Goal: Task Accomplishment & Management: Manage account settings

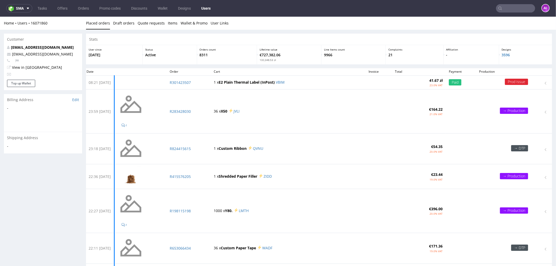
scroll to position [35, 0]
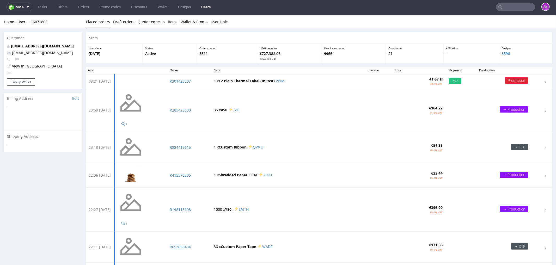
click at [507, 6] on input "text" at bounding box center [515, 7] width 39 height 8
paste input "R129767884"
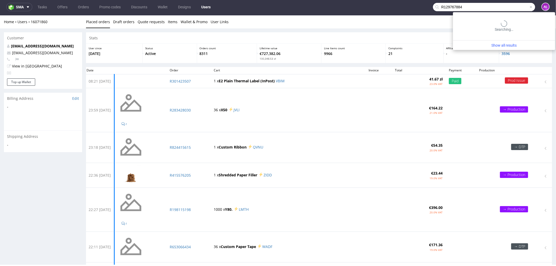
type input "R129767884"
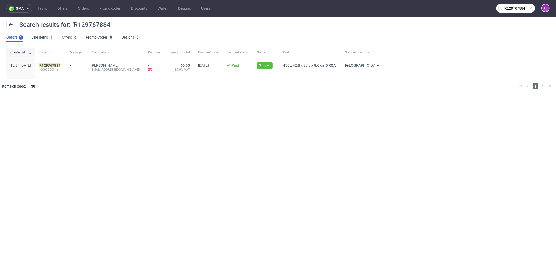
click at [61, 67] on span "(000002031)" at bounding box center [50, 69] width 22 height 4
click at [60, 63] on mark "R129767884" at bounding box center [49, 65] width 21 height 4
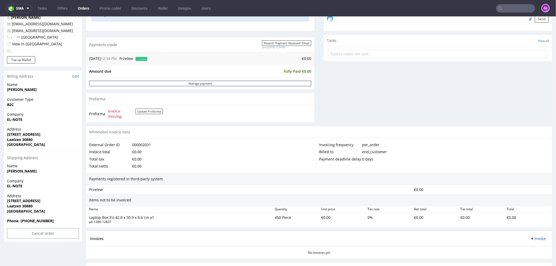
scroll to position [204, 0]
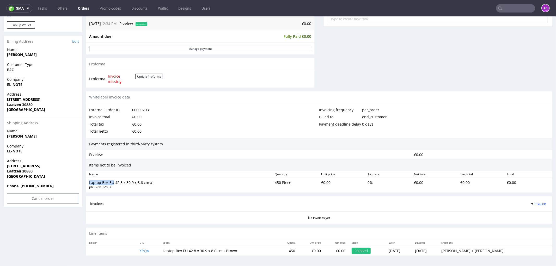
drag, startPoint x: 89, startPoint y: 182, endPoint x: 113, endPoint y: 183, distance: 24.2
click at [113, 183] on div "Laptop Box EU 42.8 x 30.9 x 8.6 cm x1" at bounding box center [179, 182] width 181 height 5
copy div "Laptop Box EU"
drag, startPoint x: 29, startPoint y: 152, endPoint x: 4, endPoint y: 150, distance: 24.5
click at [4, 150] on div "Company EL-NOTE" at bounding box center [43, 150] width 78 height 15
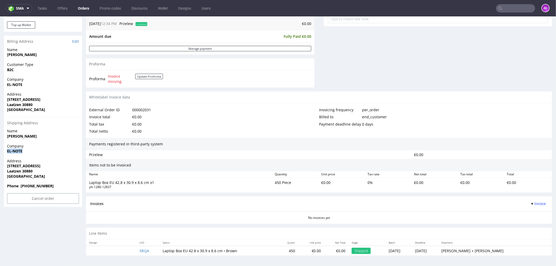
copy strong "EL-NOTE"
drag, startPoint x: 6, startPoint y: 166, endPoint x: 54, endPoint y: 166, distance: 47.9
click at [54, 166] on div "Address Karlsruher Str. 20 C Laatzen 30880 Germany" at bounding box center [43, 170] width 78 height 25
copy strong "Karlsruher Str. 20 C"
drag, startPoint x: 5, startPoint y: 173, endPoint x: 4, endPoint y: 169, distance: 4.4
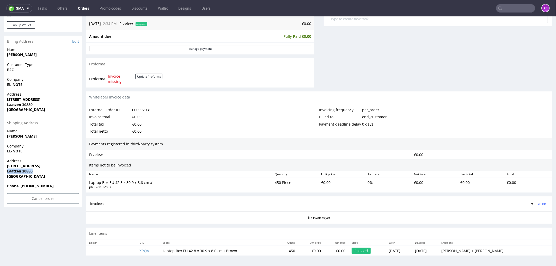
click at [4, 169] on div "Address Karlsruher Str. 20 C Laatzen 30880 Germany" at bounding box center [43, 170] width 78 height 25
copy strong "Laatzen 30880"
drag, startPoint x: 169, startPoint y: 250, endPoint x: 190, endPoint y: 251, distance: 21.6
click at [190, 251] on td "Laptop Box EU 42.8 x 30.9 x 8.6 cm • Brown" at bounding box center [218, 251] width 118 height 10
drag, startPoint x: 167, startPoint y: 249, endPoint x: 192, endPoint y: 250, distance: 25.3
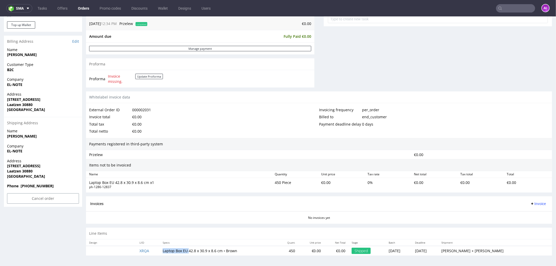
click at [192, 251] on td "Laptop Box EU 42.8 x 30.9 x 8.6 cm • Brown" at bounding box center [218, 251] width 118 height 10
copy td "Laptop Box EU"
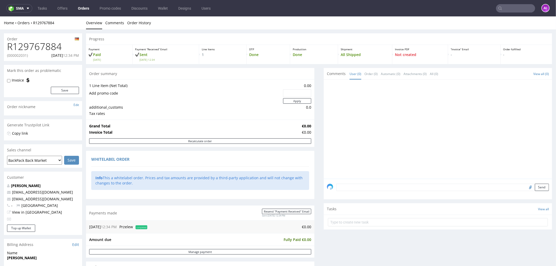
scroll to position [0, 0]
drag, startPoint x: 63, startPoint y: 45, endPoint x: 7, endPoint y: 48, distance: 56.3
click at [7, 48] on h1 "R129767884" at bounding box center [43, 46] width 72 height 10
copy h1 "R129767884"
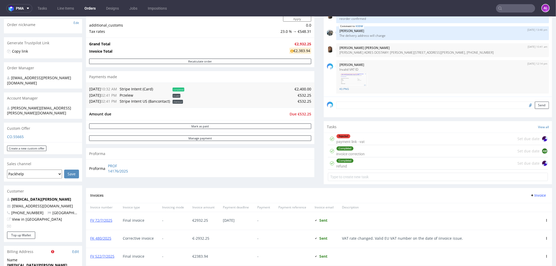
scroll to position [87, 0]
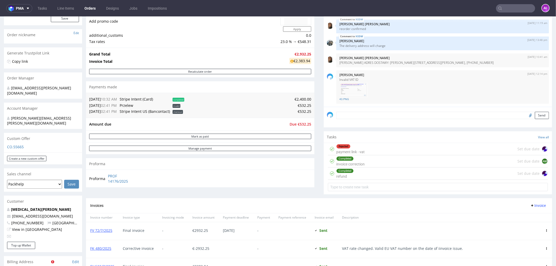
click at [348, 176] on div "Completed refund" at bounding box center [344, 173] width 17 height 12
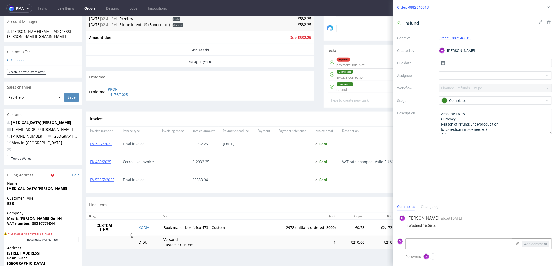
scroll to position [145, 0]
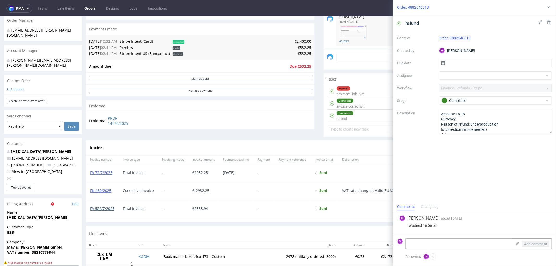
click at [107, 203] on link "FV 522/7/2025" at bounding box center [102, 208] width 24 height 5
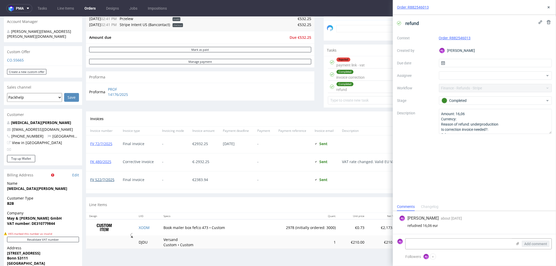
click at [107, 179] on link "FV 522/7/2025" at bounding box center [102, 179] width 24 height 5
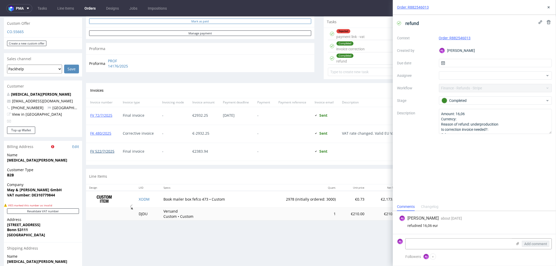
scroll to position [202, 0]
click at [110, 115] on link "FV 72/7/2025" at bounding box center [101, 114] width 22 height 5
click at [114, 151] on link "FV 522/7/2025" at bounding box center [102, 150] width 24 height 5
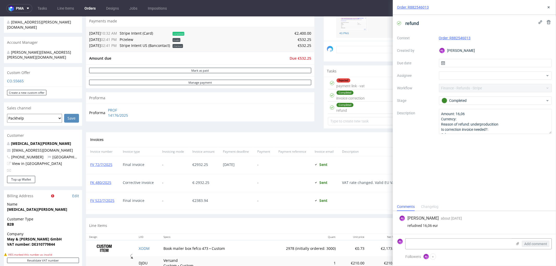
scroll to position [116, 0]
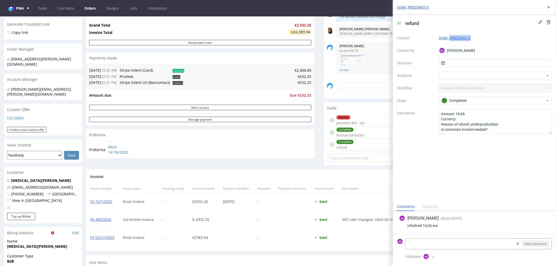
drag, startPoint x: 472, startPoint y: 41, endPoint x: 450, endPoint y: 41, distance: 22.1
click at [444, 41] on div "Context Order: R882546013 Created by AŁ Aleksandra Łętowska Due date Assignee W…" at bounding box center [474, 84] width 155 height 100
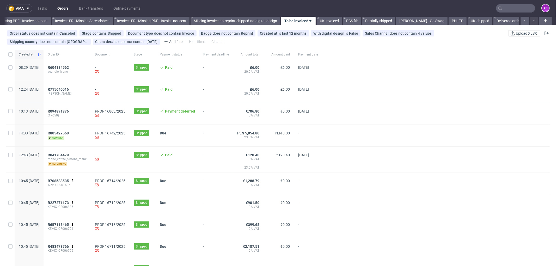
scroll to position [0, 780]
click at [69, 111] on span "R094891376" at bounding box center [58, 111] width 21 height 4
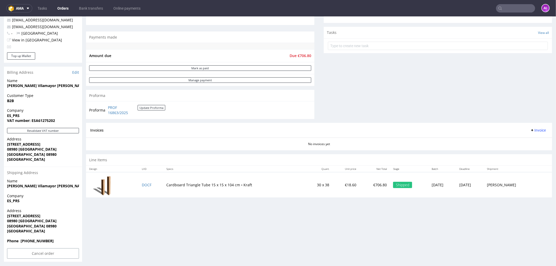
scroll to position [174, 0]
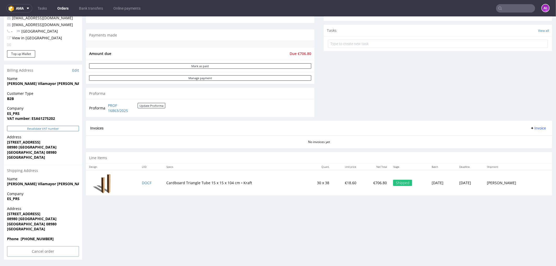
click at [56, 128] on button "Revalidate VAT number" at bounding box center [43, 128] width 72 height 5
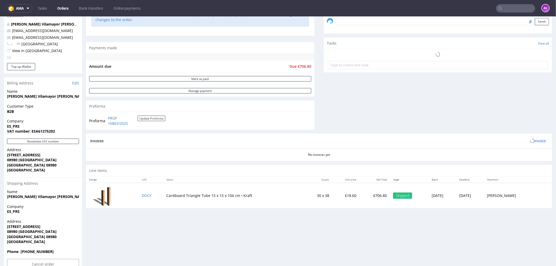
scroll to position [162, 0]
drag, startPoint x: 105, startPoint y: 116, endPoint x: 132, endPoint y: 124, distance: 28.3
click at [132, 124] on tr "Proforma PROF 16863/2025 Update Proforma" at bounding box center [127, 120] width 77 height 11
copy tr "PROF 16863/2025"
drag, startPoint x: 60, startPoint y: 128, endPoint x: 38, endPoint y: 133, distance: 22.8
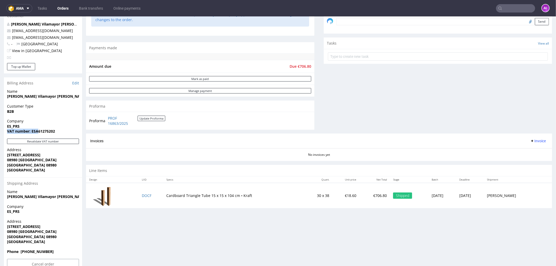
click at [38, 133] on p "Company ES_PRS VAT number: ESA61275202" at bounding box center [43, 125] width 72 height 15
click at [32, 133] on strong "VAT number: ESA61275202" at bounding box center [31, 130] width 48 height 5
drag, startPoint x: 32, startPoint y: 133, endPoint x: 55, endPoint y: 132, distance: 23.0
click at [55, 132] on strong "VAT number: ESA61275202" at bounding box center [31, 130] width 48 height 5
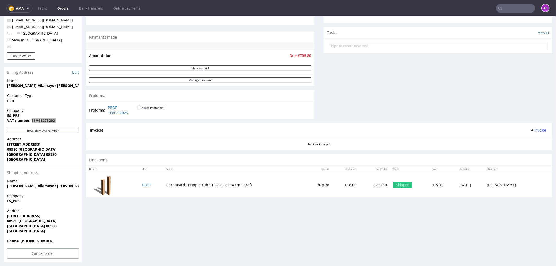
scroll to position [174, 0]
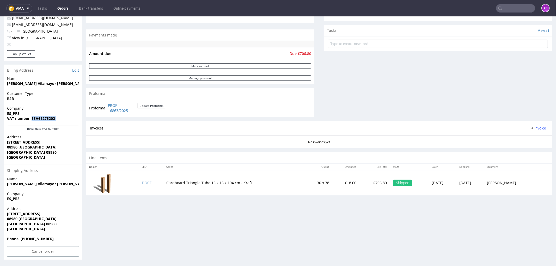
click at [532, 129] on span "Invoice" at bounding box center [538, 128] width 16 height 4
click at [524, 147] on span "Upload" at bounding box center [528, 148] width 25 height 5
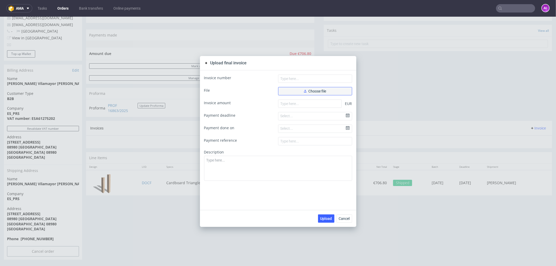
click at [284, 90] on button "Choose file" at bounding box center [315, 91] width 74 height 8
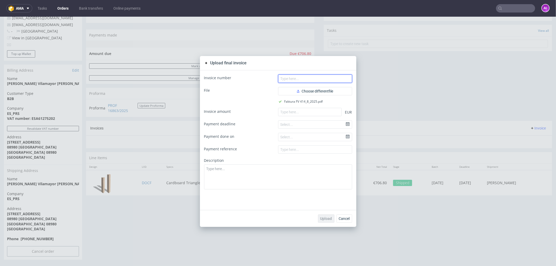
drag, startPoint x: 343, startPoint y: 77, endPoint x: 348, endPoint y: 78, distance: 5.6
click at [343, 77] on input "text" at bounding box center [315, 78] width 74 height 8
paste input "FV 414/8/2025"
type input "FV 414/8/2025"
drag, startPoint x: 308, startPoint y: 110, endPoint x: 308, endPoint y: 120, distance: 9.9
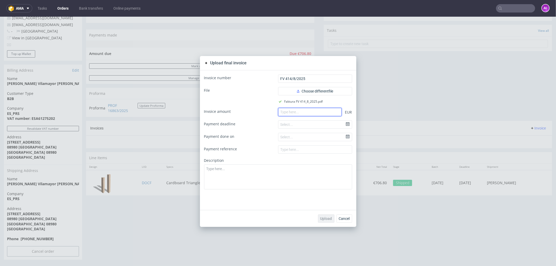
click at [308, 110] on input "number" at bounding box center [310, 112] width 64 height 8
paste input "706.80"
type input "706.80"
click at [325, 217] on span "Upload" at bounding box center [326, 218] width 12 height 4
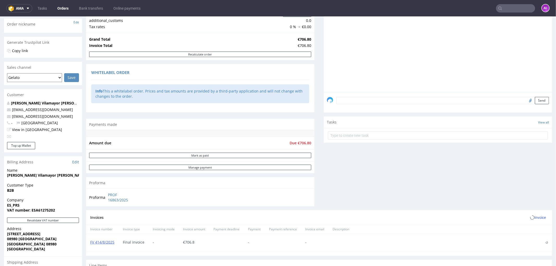
scroll to position [173, 0]
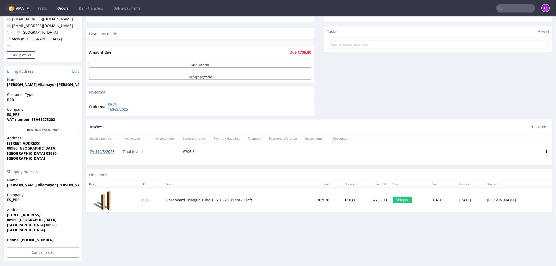
click at [111, 149] on link "FV 414/8/2025" at bounding box center [102, 151] width 24 height 5
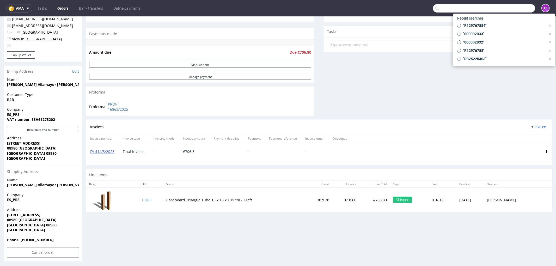
click at [516, 7] on input "text" at bounding box center [484, 8] width 102 height 8
type input "R094891376"
click at [61, 130] on button "Revalidate VAT number" at bounding box center [43, 129] width 72 height 5
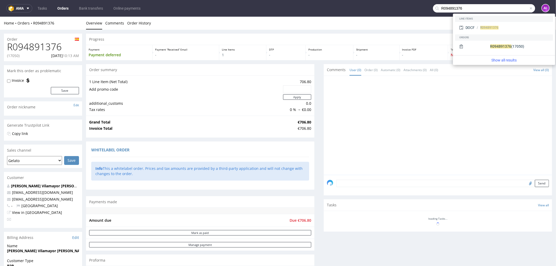
scroll to position [162, 0]
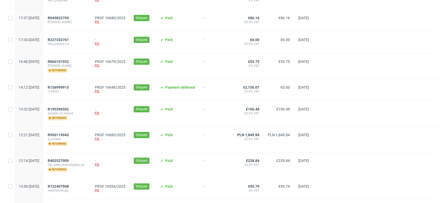
scroll to position [376, 0]
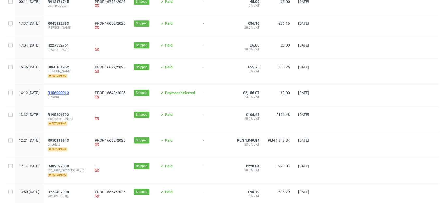
click at [69, 93] on span "R156999913" at bounding box center [58, 93] width 21 height 4
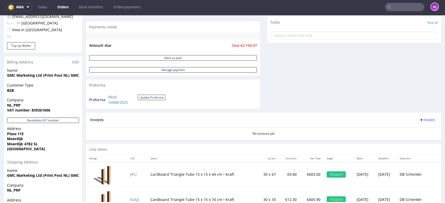
scroll to position [237, 0]
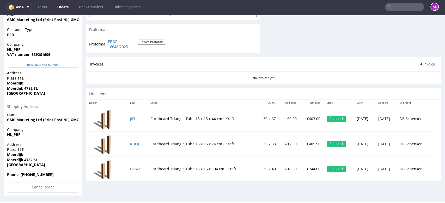
click at [68, 66] on button "Revalidate VAT number" at bounding box center [43, 64] width 72 height 5
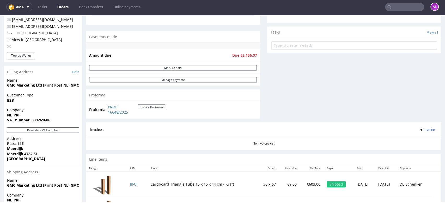
scroll to position [174, 0]
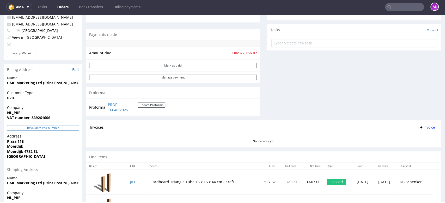
click at [71, 127] on button "Revalidate VAT number" at bounding box center [43, 127] width 72 height 5
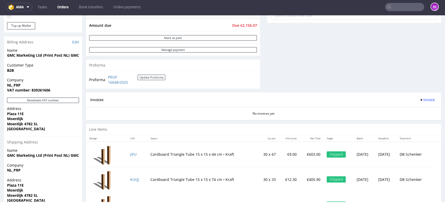
scroll to position [203, 0]
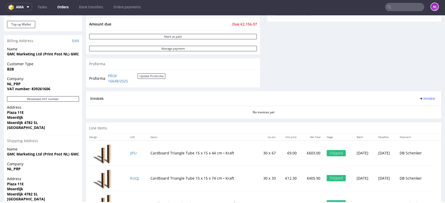
click at [419, 98] on span "Invoice" at bounding box center [427, 99] width 16 height 4
click at [415, 108] on span "Generate" at bounding box center [417, 109] width 25 height 5
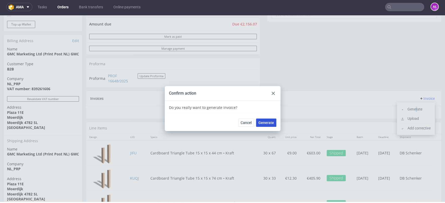
click at [261, 122] on span "Generate" at bounding box center [266, 123] width 16 height 4
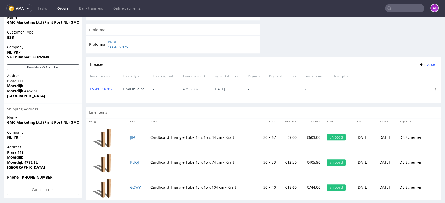
scroll to position [242, 0]
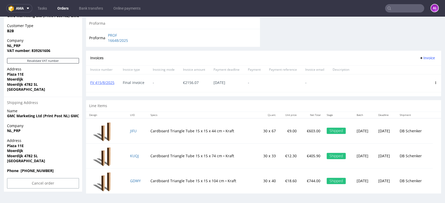
click at [434, 83] on icon at bounding box center [435, 83] width 3 height 3
click at [417, 129] on span "Delete invoice" at bounding box center [414, 129] width 32 height 5
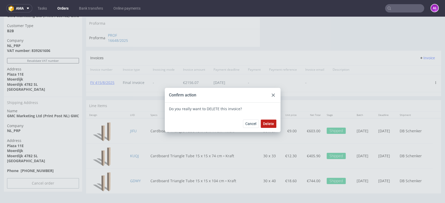
click at [272, 123] on button "Delete" at bounding box center [268, 124] width 16 height 8
click at [271, 94] on icon at bounding box center [272, 95] width 3 height 3
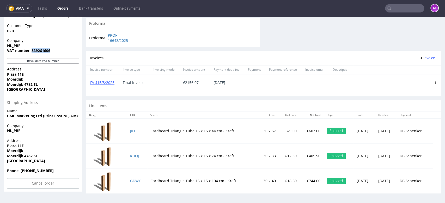
drag, startPoint x: 53, startPoint y: 52, endPoint x: 32, endPoint y: 52, distance: 21.6
click at [32, 52] on span "VAT number: 839261606" at bounding box center [43, 50] width 72 height 5
copy strong "839261606"
drag, startPoint x: 7, startPoint y: 73, endPoint x: 26, endPoint y: 75, distance: 19.6
click at [28, 74] on span "Plaza 11E" at bounding box center [43, 74] width 72 height 5
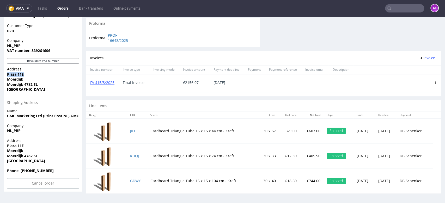
copy strong "Plaza 11E"
drag, startPoint x: 7, startPoint y: 86, endPoint x: 3, endPoint y: 85, distance: 4.7
click at [46, 86] on span "Moerdijk 4782 SL" at bounding box center [43, 84] width 72 height 5
drag, startPoint x: 14, startPoint y: 84, endPoint x: 10, endPoint y: 85, distance: 3.2
click at [13, 84] on strong "Moerdijk 4782 SL" at bounding box center [22, 84] width 31 height 5
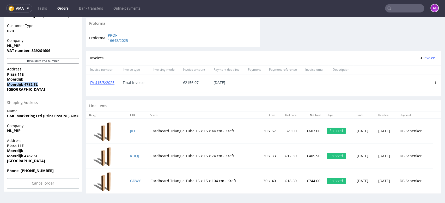
drag, startPoint x: 5, startPoint y: 85, endPoint x: 8, endPoint y: 84, distance: 4.0
click at [5, 85] on div "Address [STREET_ADDRESS]" at bounding box center [43, 82] width 78 height 30
click at [10, 81] on strong "Moerdijk" at bounding box center [15, 79] width 16 height 5
drag, startPoint x: 5, startPoint y: 86, endPoint x: 42, endPoint y: 86, distance: 36.7
click at [42, 86] on div "Address [STREET_ADDRESS]" at bounding box center [43, 82] width 78 height 30
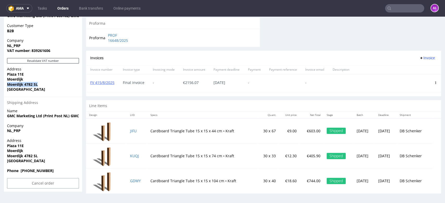
copy strong "Moerdijk 4782 SL"
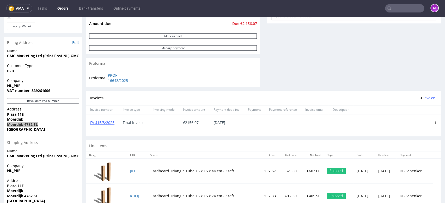
scroll to position [202, 0]
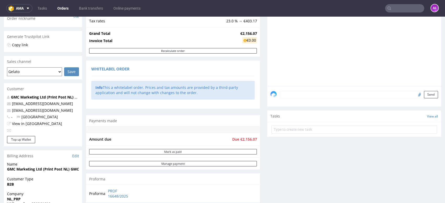
scroll to position [173, 0]
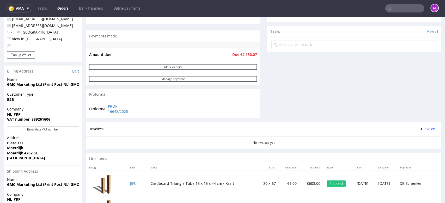
drag, startPoint x: 418, startPoint y: 129, endPoint x: 419, endPoint y: 132, distance: 3.3
click at [419, 129] on span "Invoice" at bounding box center [427, 129] width 16 height 4
click at [422, 147] on span "Upload" at bounding box center [417, 149] width 25 height 5
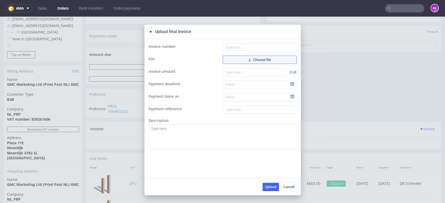
click at [260, 56] on button "Choose file" at bounding box center [259, 60] width 74 height 8
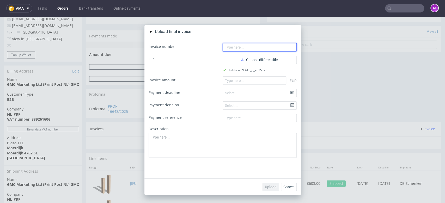
paste input "FV 415/8/2025"
drag, startPoint x: 273, startPoint y: 46, endPoint x: 190, endPoint y: 66, distance: 84.9
click at [272, 46] on input "text" at bounding box center [259, 47] width 74 height 8
type input "FV 415/8/2025"
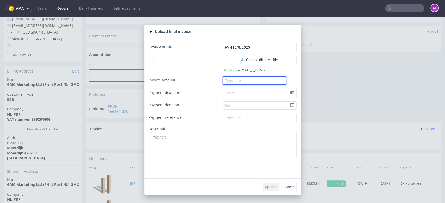
click at [255, 82] on input "number" at bounding box center [254, 81] width 64 height 8
paste input "2156.07"
type input "2156.07"
click at [266, 188] on span "Upload" at bounding box center [271, 187] width 12 height 4
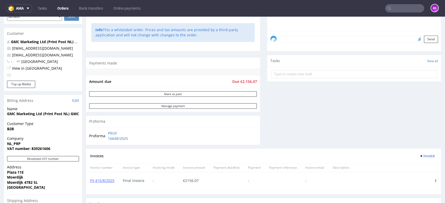
scroll to position [145, 0]
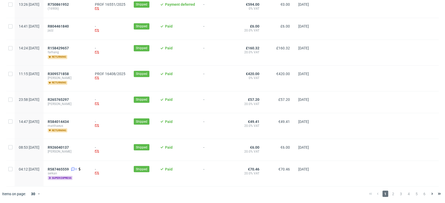
scroll to position [507, 0]
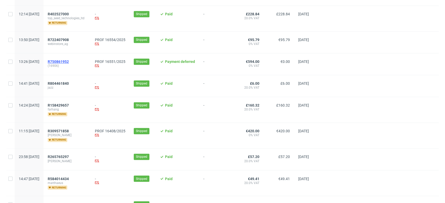
click at [69, 62] on span "R750861952" at bounding box center [58, 62] width 21 height 4
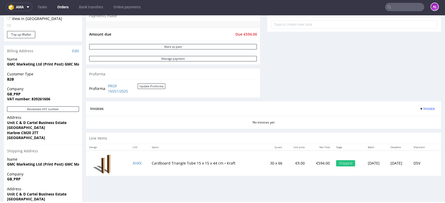
scroll to position [231, 0]
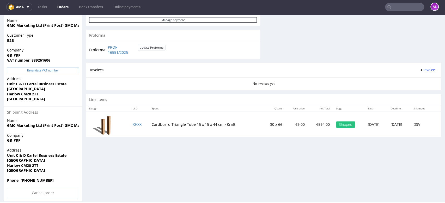
click at [66, 70] on button "Revalidate VAT number" at bounding box center [43, 70] width 72 height 5
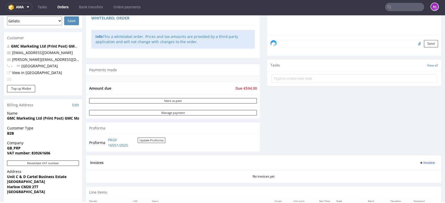
scroll to position [145, 0]
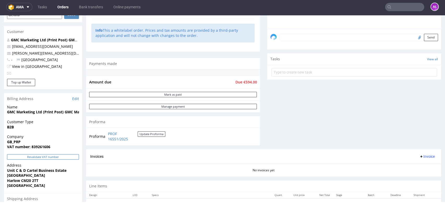
click at [70, 158] on button "Revalidate VAT number" at bounding box center [43, 156] width 72 height 5
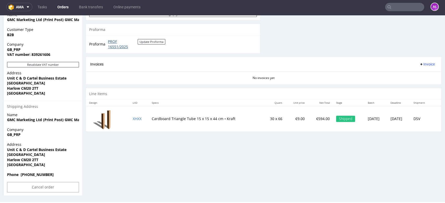
scroll to position [208, 0]
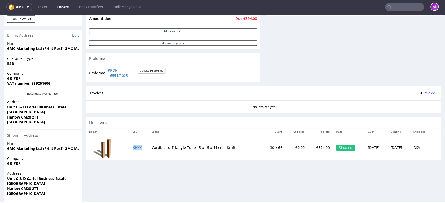
click at [419, 91] on span "Invoice" at bounding box center [427, 93] width 16 height 4
click at [421, 102] on span "Generate" at bounding box center [417, 103] width 25 height 5
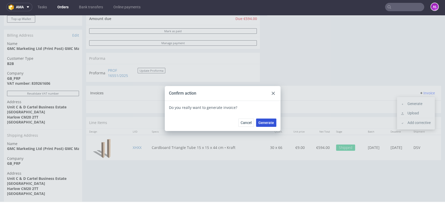
click at [265, 125] on button "Generate" at bounding box center [266, 123] width 20 height 8
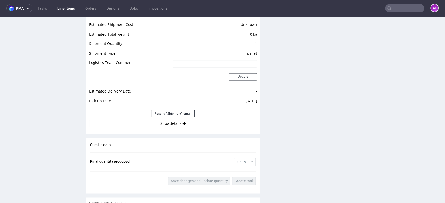
scroll to position [521, 0]
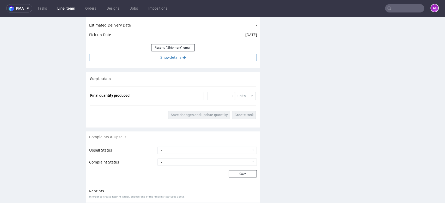
click at [194, 59] on button "Show details" at bounding box center [172, 57] width 167 height 7
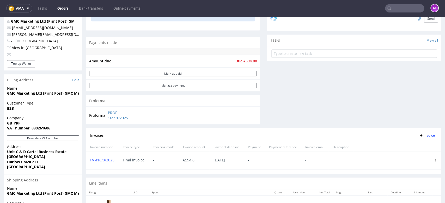
scroll to position [173, 0]
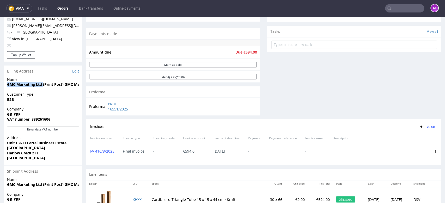
drag, startPoint x: 8, startPoint y: 86, endPoint x: 43, endPoint y: 84, distance: 34.7
click at [43, 85] on div "Name GMC Marketing Ltd (Print Post) GMC Marketing Ltd (Print Post)" at bounding box center [43, 84] width 78 height 15
drag, startPoint x: 427, startPoint y: 151, endPoint x: 426, endPoint y: 157, distance: 6.4
click at [434, 151] on icon at bounding box center [435, 151] width 3 height 3
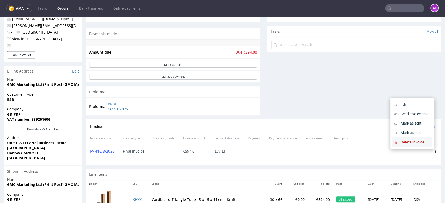
click at [411, 142] on span "Delete invoice" at bounding box center [414, 142] width 32 height 5
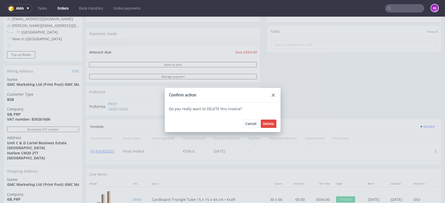
drag, startPoint x: 265, startPoint y: 124, endPoint x: 130, endPoint y: 31, distance: 164.5
click at [265, 123] on span "Delete" at bounding box center [268, 124] width 11 height 4
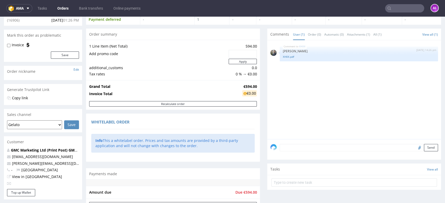
scroll to position [145, 0]
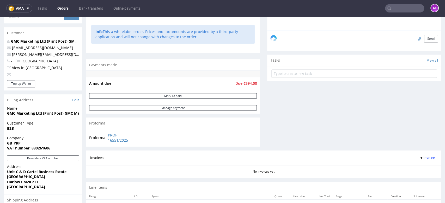
click at [419, 159] on span "Invoice" at bounding box center [427, 158] width 16 height 4
drag, startPoint x: 417, startPoint y: 177, endPoint x: 416, endPoint y: 174, distance: 3.1
click at [416, 174] on li "Upload" at bounding box center [416, 177] width 34 height 9
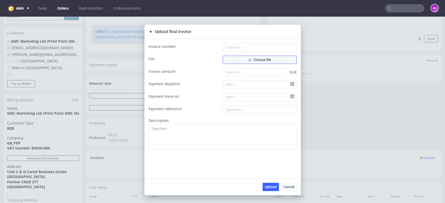
click at [257, 60] on span "Choose file" at bounding box center [259, 60] width 22 height 4
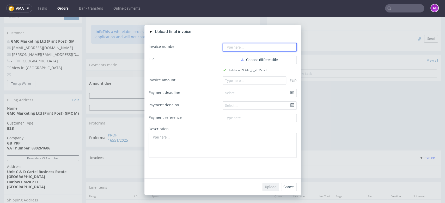
paste input "FV 416/8/2025"
click at [246, 48] on input "text" at bounding box center [259, 47] width 74 height 8
type input "FV 416/8/2025"
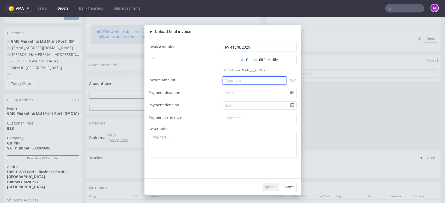
click at [235, 82] on input "number" at bounding box center [254, 81] width 64 height 8
paste input "594.00"
type input "594.00"
click at [271, 185] on span "Upload" at bounding box center [271, 187] width 12 height 4
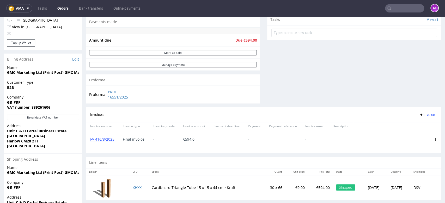
scroll to position [202, 0]
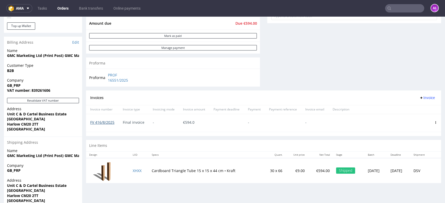
click at [99, 121] on link "FV 416/8/2025" at bounding box center [102, 122] width 24 height 5
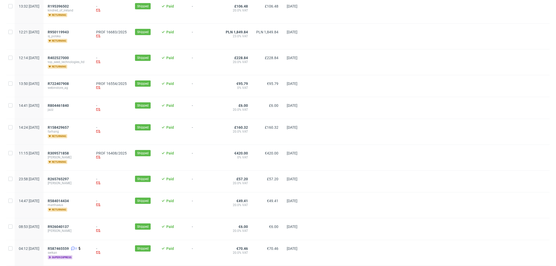
scroll to position [504, 0]
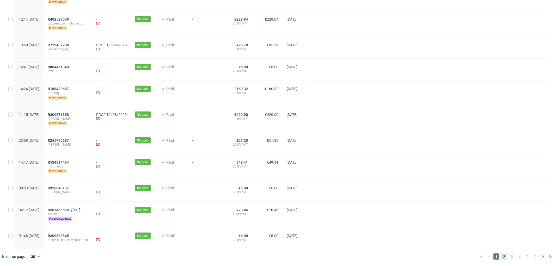
click at [501, 256] on span "2" at bounding box center [504, 256] width 6 height 6
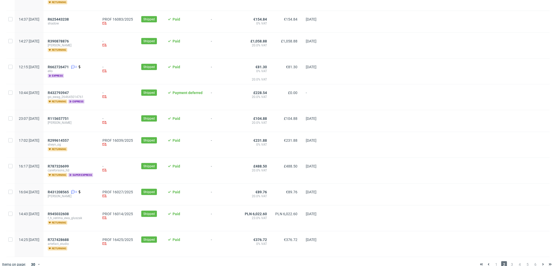
scroll to position [546, 0]
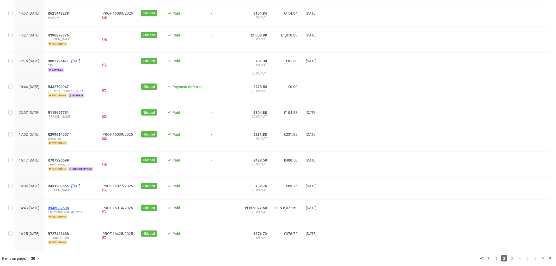
click at [69, 206] on span "R945032608" at bounding box center [58, 208] width 21 height 4
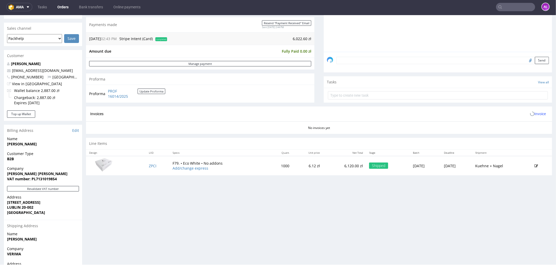
scroll to position [173, 0]
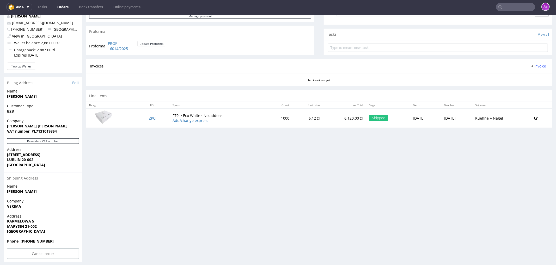
click at [530, 67] on span "Invoice" at bounding box center [538, 66] width 16 height 4
click at [531, 76] on span "Generate" at bounding box center [528, 76] width 25 height 5
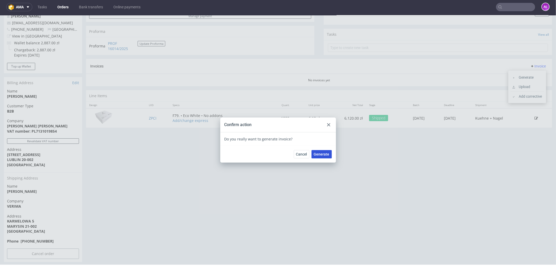
click at [317, 154] on span "Generate" at bounding box center [322, 154] width 16 height 4
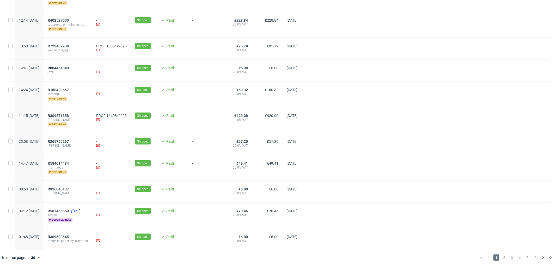
scroll to position [504, 0]
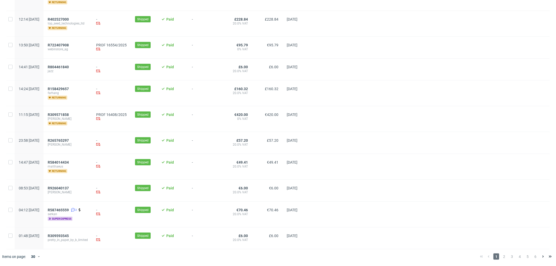
click at [502, 255] on div "1 2 3 4 5 6" at bounding box center [515, 256] width 76 height 6
click at [501, 256] on span "2" at bounding box center [504, 256] width 6 height 6
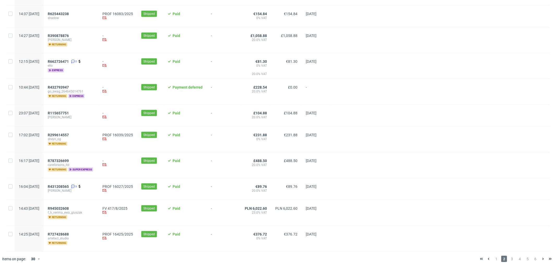
scroll to position [546, 0]
click at [509, 257] on span "3" at bounding box center [512, 258] width 6 height 6
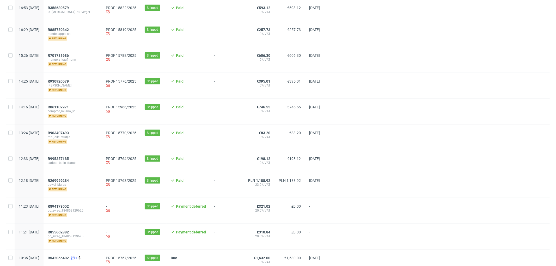
scroll to position [532, 0]
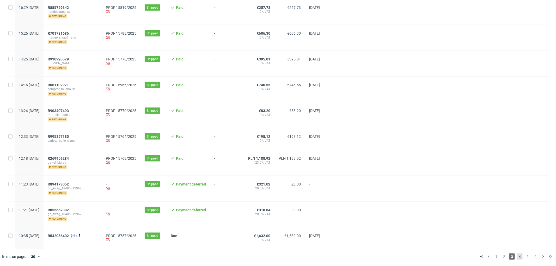
click at [516, 257] on span "4" at bounding box center [519, 256] width 6 height 6
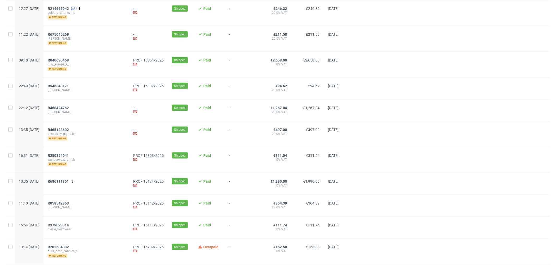
scroll to position [543, 0]
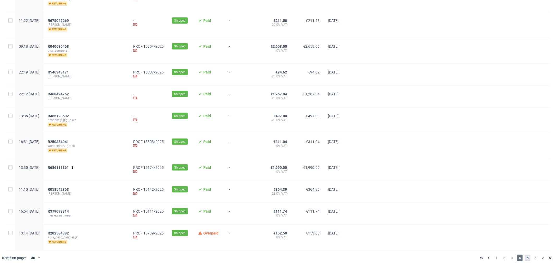
click at [524, 256] on span "5" at bounding box center [527, 258] width 6 height 6
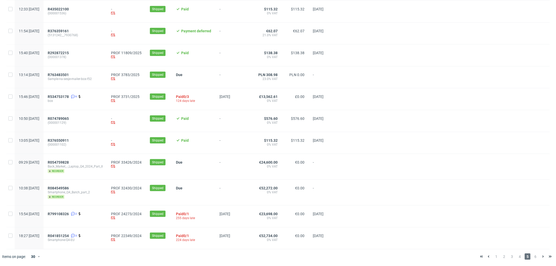
scroll to position [504, 0]
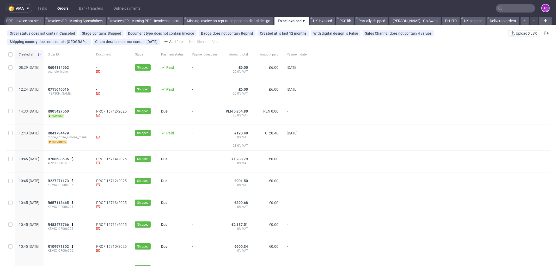
scroll to position [29, 0]
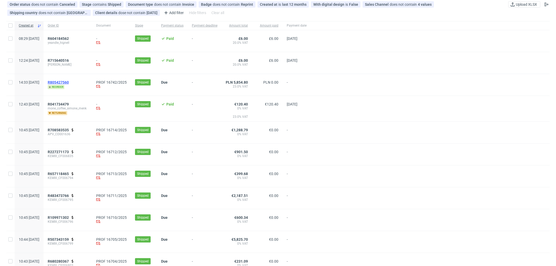
click at [69, 83] on span "R805427560" at bounding box center [58, 82] width 21 height 4
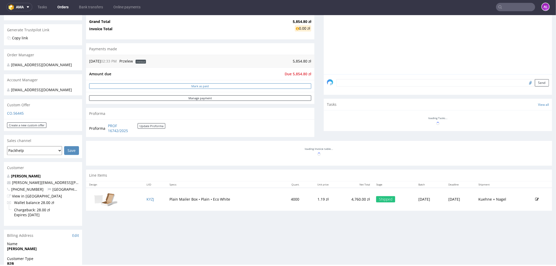
scroll to position [145, 0]
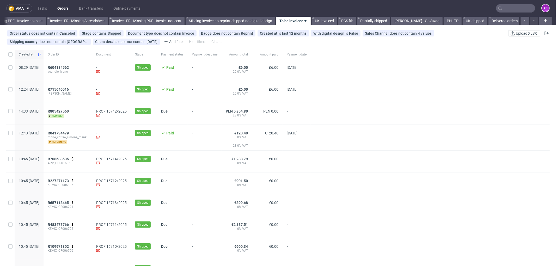
scroll to position [0, 780]
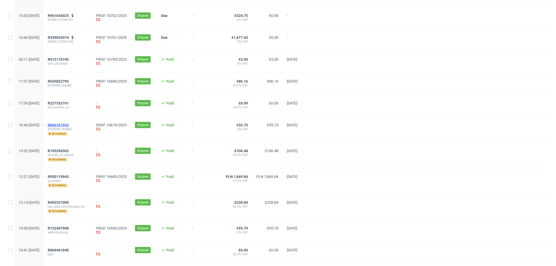
click at [69, 127] on span "R860101952" at bounding box center [58, 125] width 21 height 4
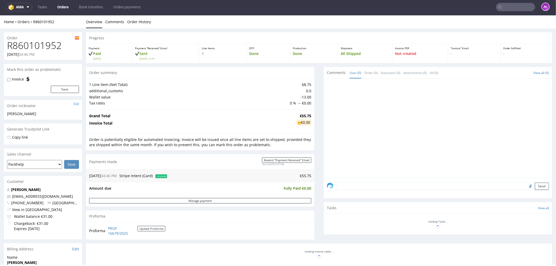
scroll to position [145, 0]
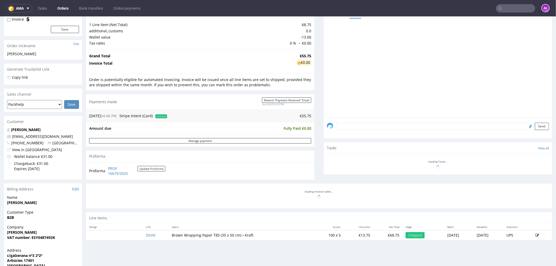
scroll to position [164, 0]
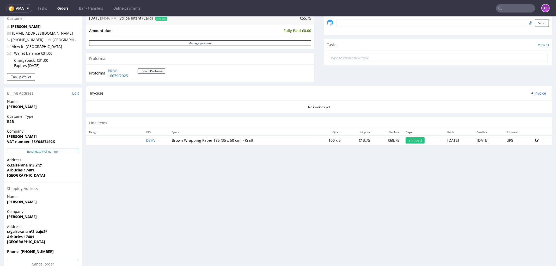
click at [67, 152] on button "Revalidate VAT number" at bounding box center [43, 150] width 72 height 5
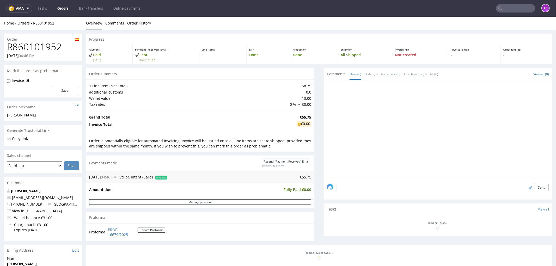
scroll to position [161, 0]
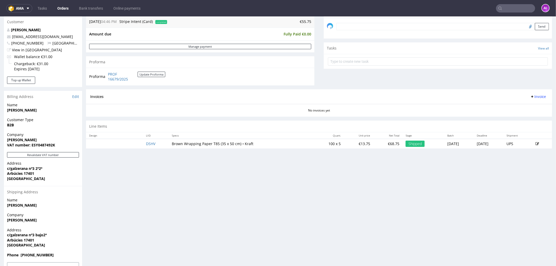
click at [531, 96] on span "Invoice" at bounding box center [538, 96] width 16 height 4
click at [532, 105] on span "Generate" at bounding box center [528, 107] width 25 height 5
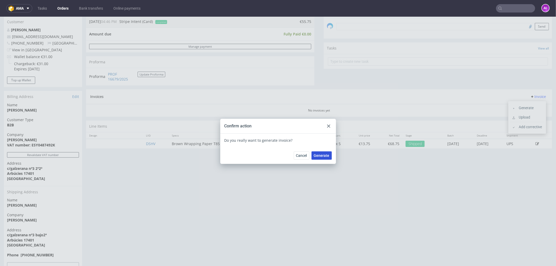
click at [327, 157] on span "Generate" at bounding box center [322, 155] width 16 height 4
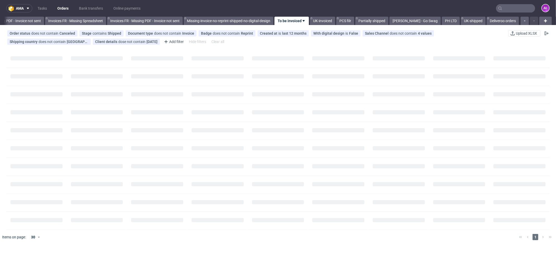
scroll to position [0, 780]
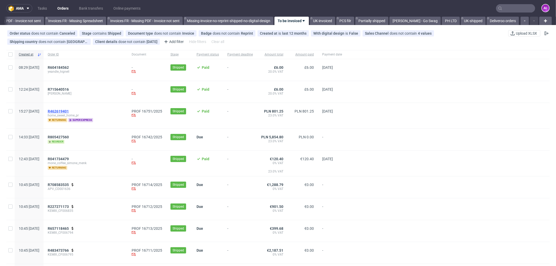
click at [69, 111] on span "R462619401" at bounding box center [58, 111] width 21 height 4
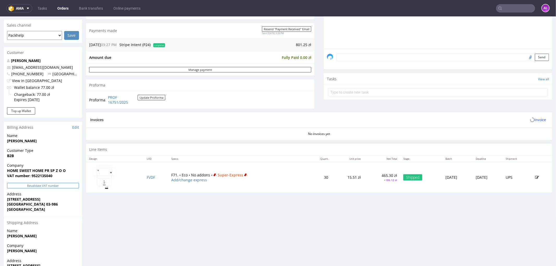
scroll to position [173, 0]
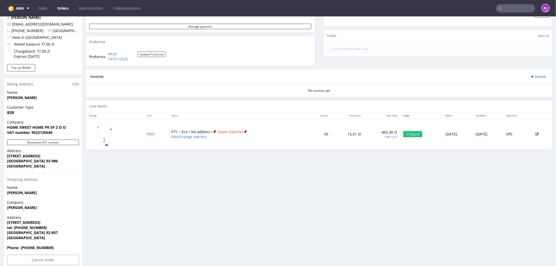
click at [531, 76] on span "Invoice" at bounding box center [538, 76] width 16 height 4
click at [529, 87] on span "Generate" at bounding box center [528, 87] width 25 height 5
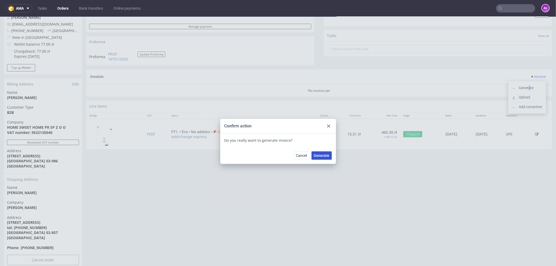
click at [322, 156] on span "Generate" at bounding box center [322, 155] width 16 height 4
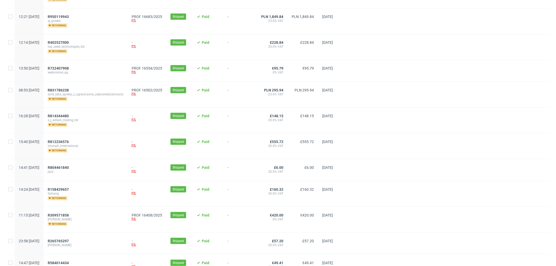
scroll to position [492, 0]
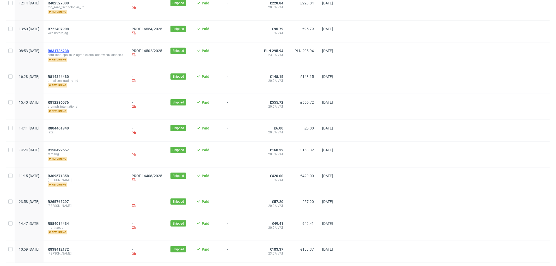
click at [69, 51] on span "R831786238" at bounding box center [58, 51] width 21 height 4
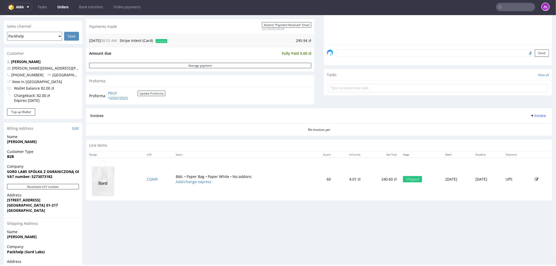
scroll to position [124, 0]
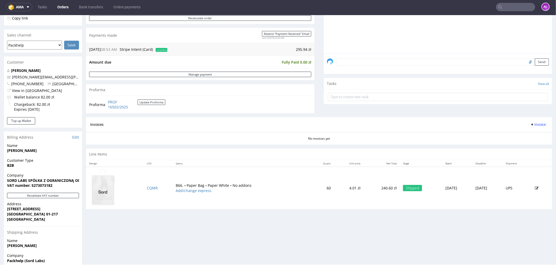
click at [530, 125] on span "Invoice" at bounding box center [538, 124] width 16 height 4
click at [529, 135] on span "Generate" at bounding box center [528, 135] width 25 height 5
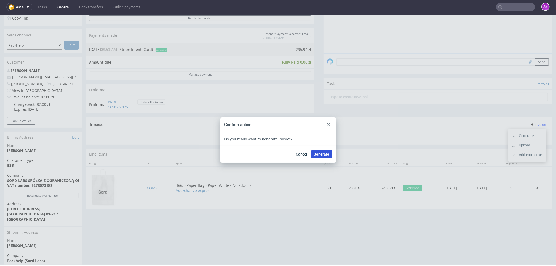
drag, startPoint x: 318, startPoint y: 153, endPoint x: 342, endPoint y: 197, distance: 50.2
click at [318, 153] on span "Generate" at bounding box center [322, 154] width 16 height 4
